Goal: Task Accomplishment & Management: Use online tool/utility

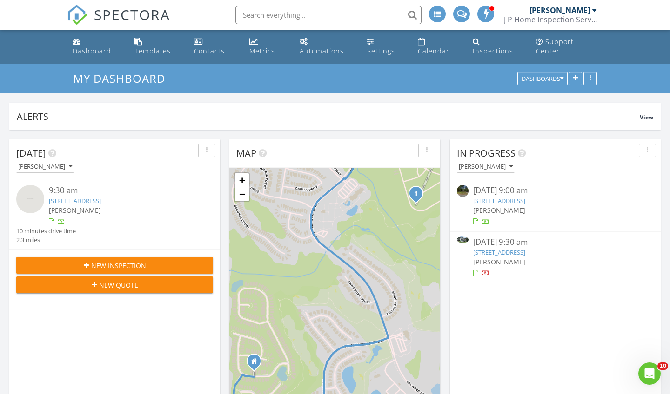
click at [492, 249] on link "41 Elm St, Hampton, GA 30228" at bounding box center [499, 252] width 52 height 8
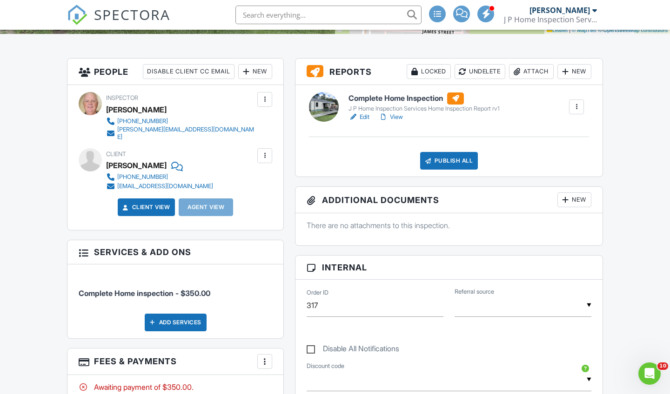
scroll to position [198, 0]
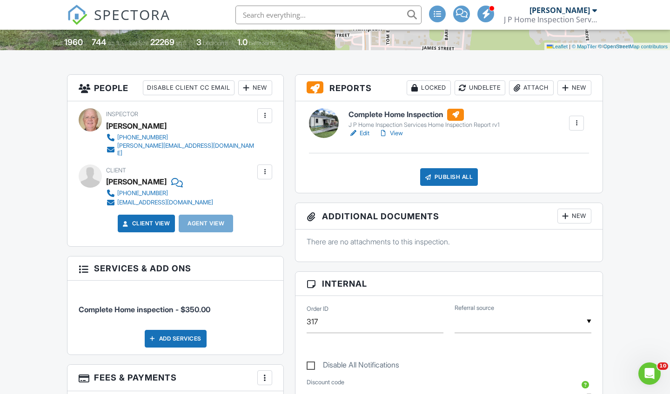
click at [363, 138] on link "Edit" at bounding box center [358, 133] width 21 height 9
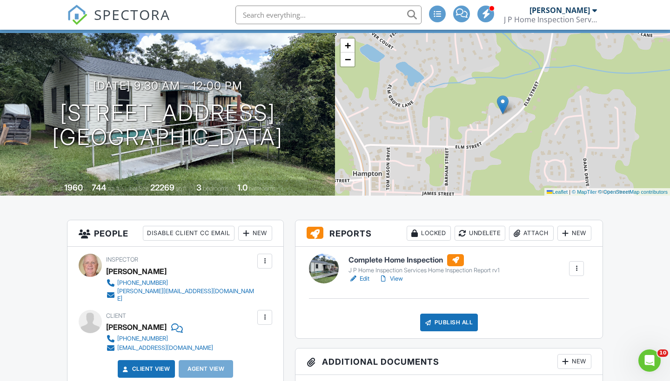
scroll to position [65, 0]
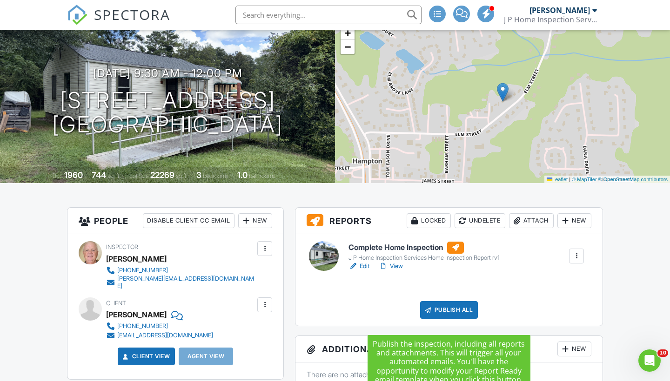
click at [453, 319] on div "Publish All" at bounding box center [449, 310] width 58 height 18
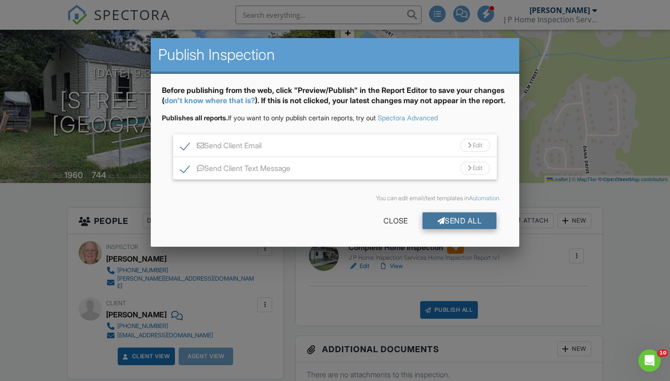
click at [452, 229] on div "Send All" at bounding box center [459, 221] width 74 height 17
